Goal: Check status

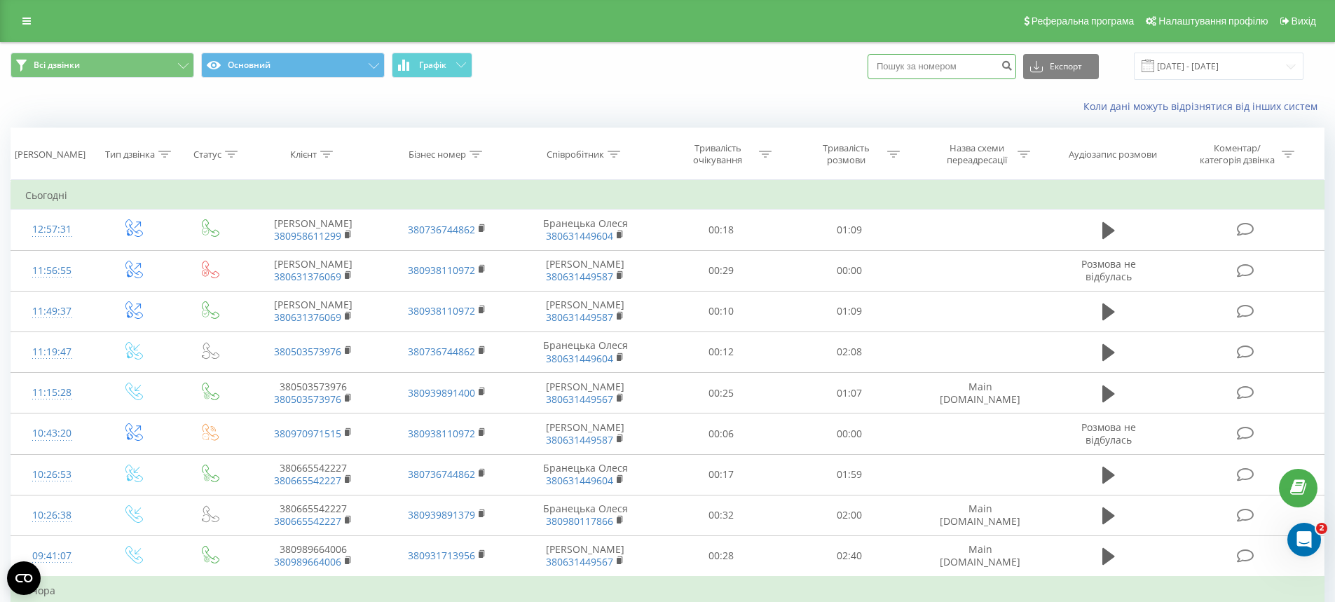
click at [1003, 61] on input at bounding box center [941, 66] width 149 height 25
paste input "0689035944"
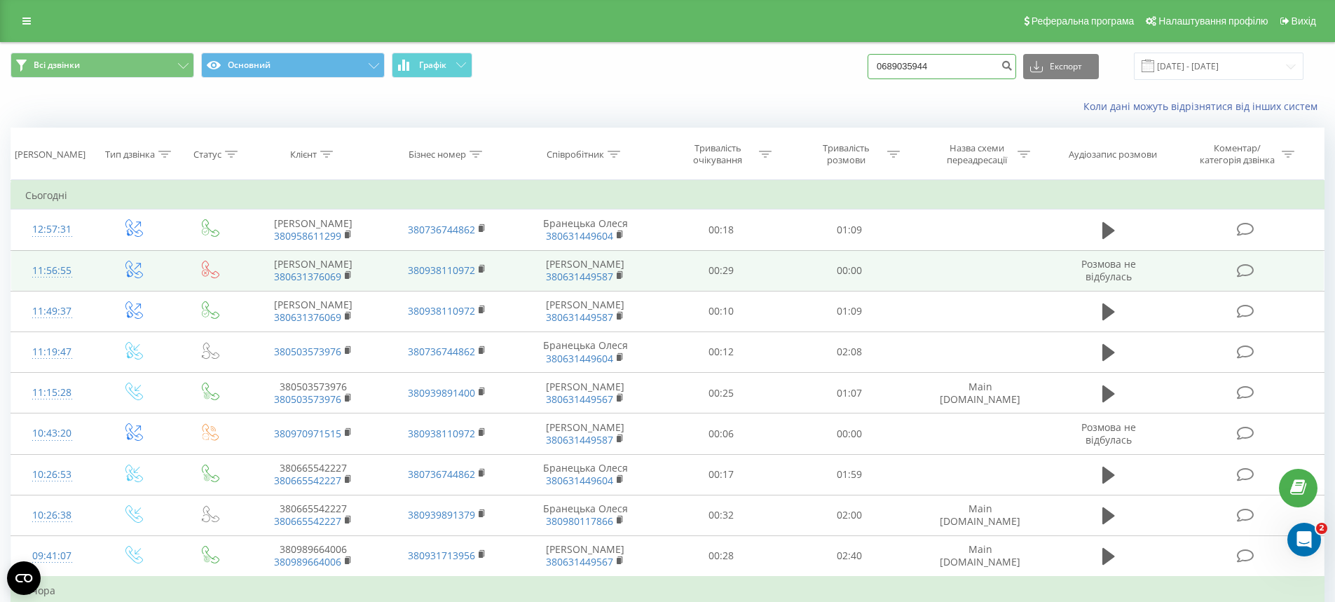
type input "0689035944"
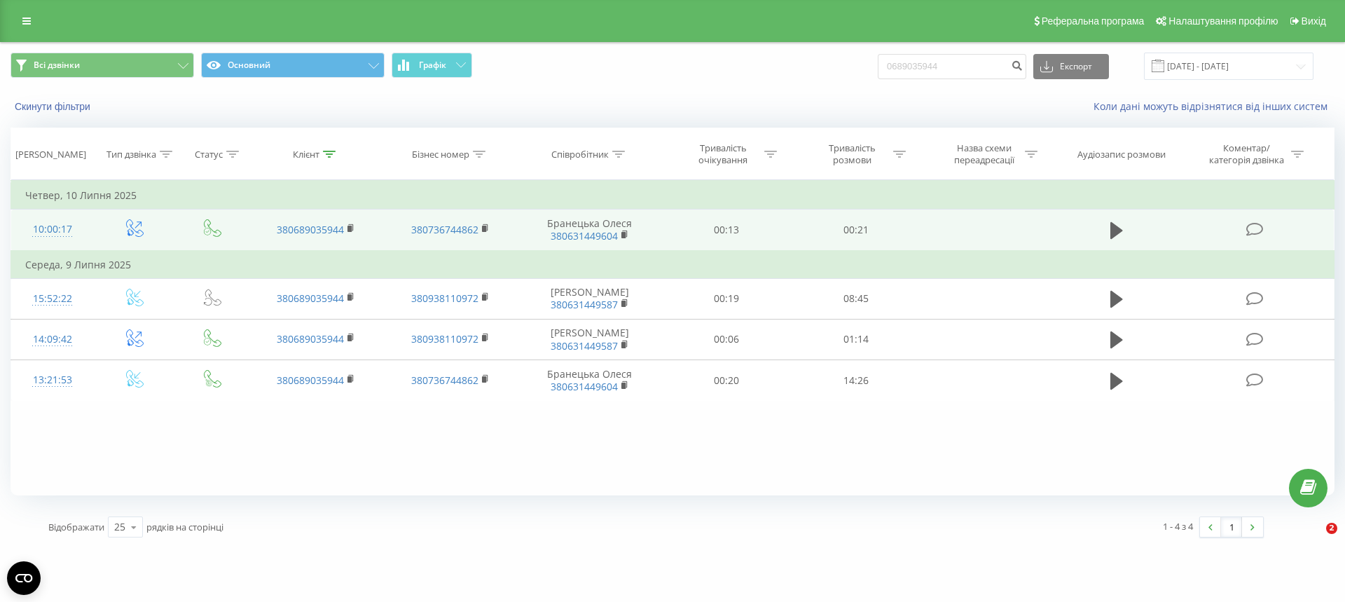
click at [1118, 224] on icon at bounding box center [1117, 231] width 13 height 20
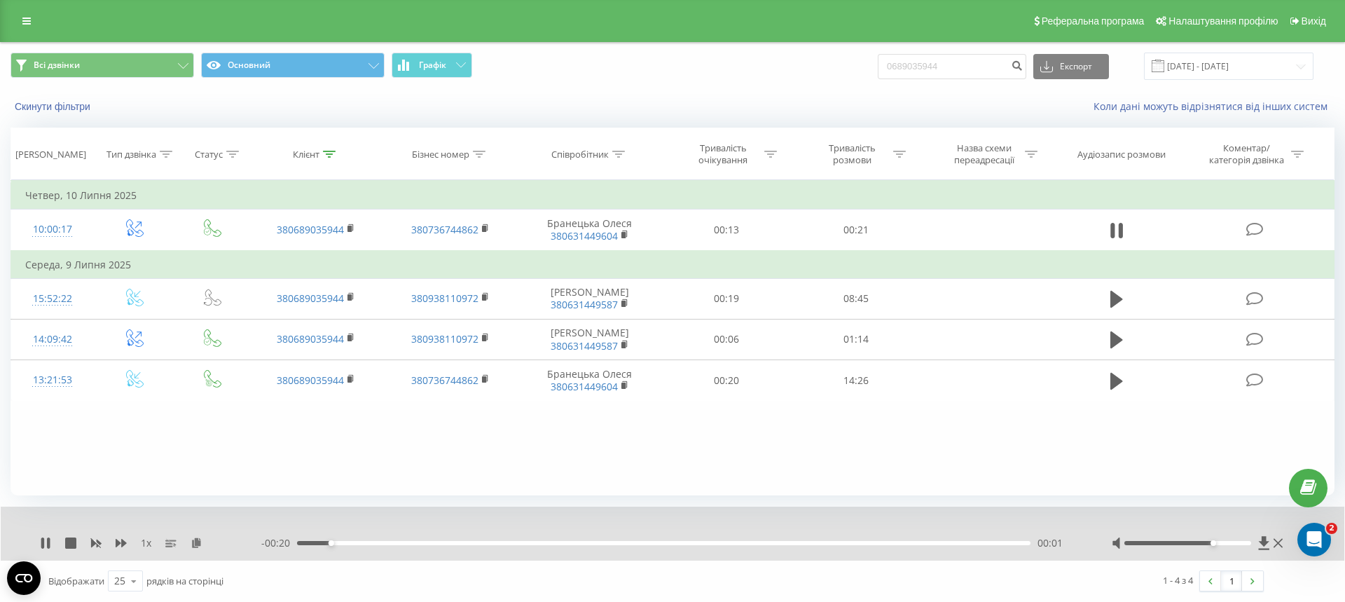
drag, startPoint x: 1204, startPoint y: 541, endPoint x: 1215, endPoint y: 546, distance: 11.6
click at [1215, 546] on div at bounding box center [1199, 543] width 174 height 14
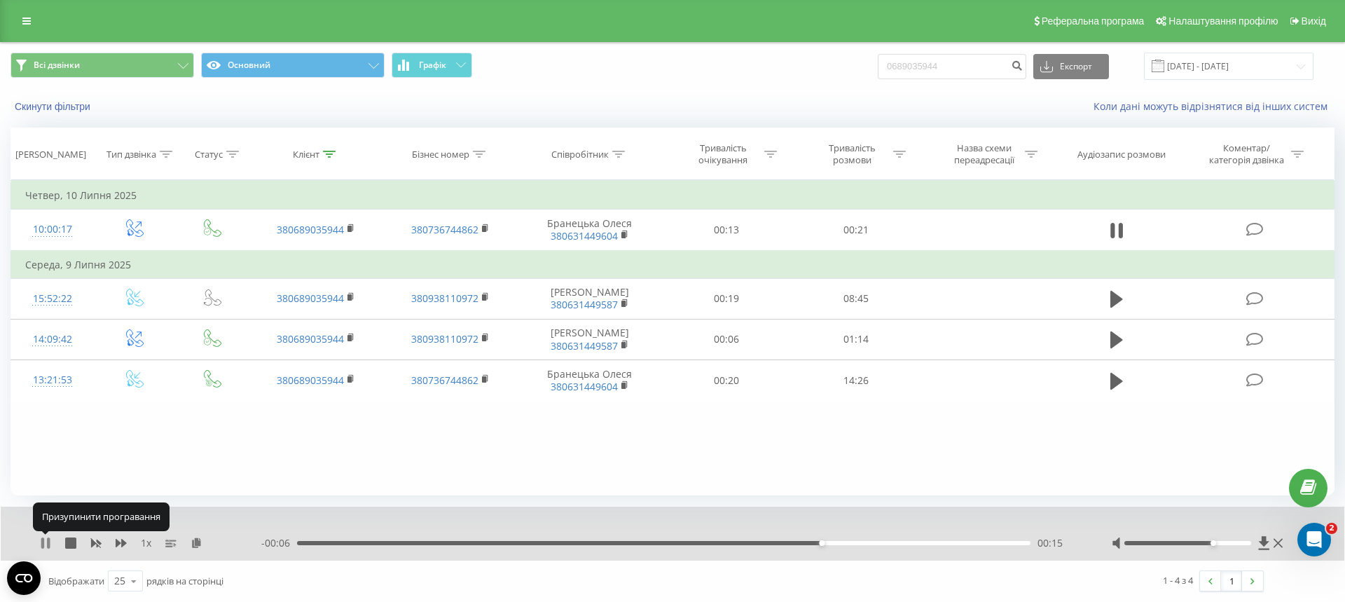
click at [43, 543] on icon at bounding box center [42, 542] width 3 height 11
